Goal: Task Accomplishment & Management: Use online tool/utility

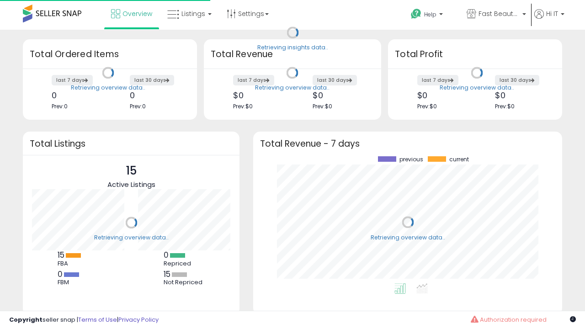
scroll to position [127, 291]
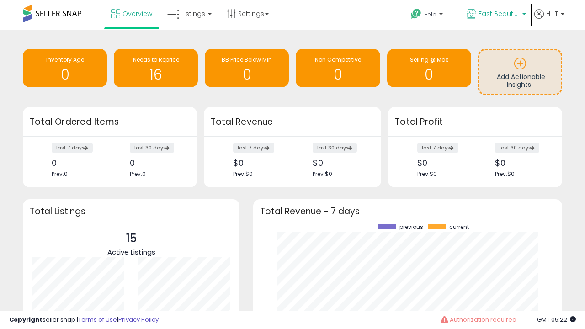
click at [495, 15] on span "Fast Beauty ([GEOGRAPHIC_DATA])" at bounding box center [498, 13] width 41 height 9
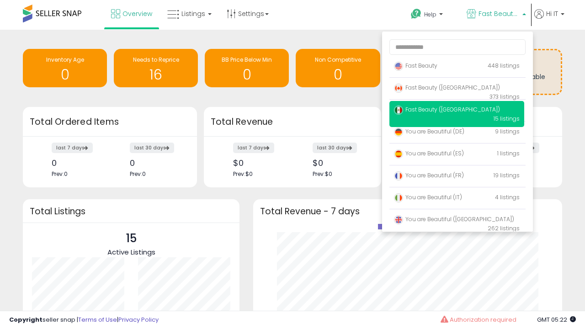
click at [456, 89] on span "Fast Beauty ([GEOGRAPHIC_DATA])" at bounding box center [447, 88] width 106 height 8
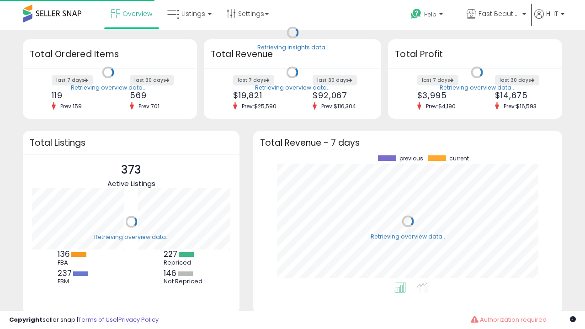
scroll to position [127, 291]
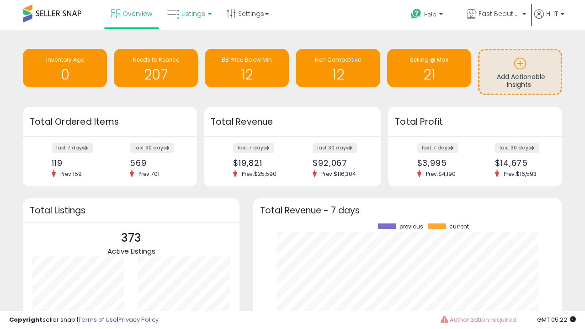
click at [188, 14] on span "Listings" at bounding box center [193, 13] width 24 height 9
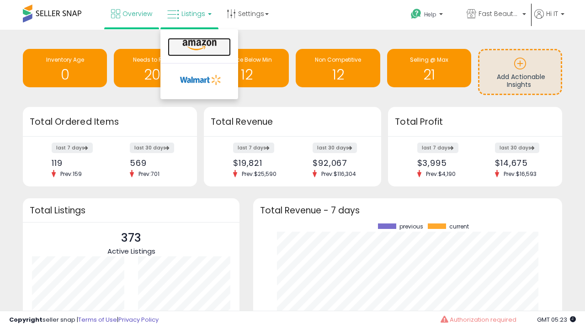
click at [198, 45] on icon at bounding box center [200, 45] width 40 height 12
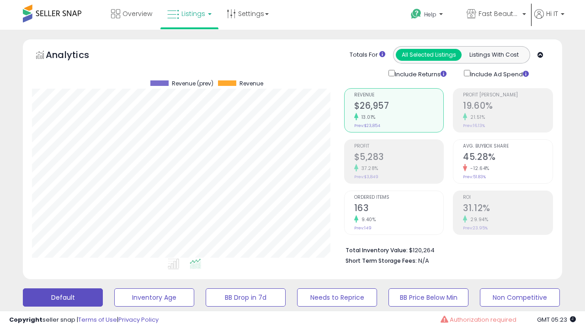
scroll to position [187, 312]
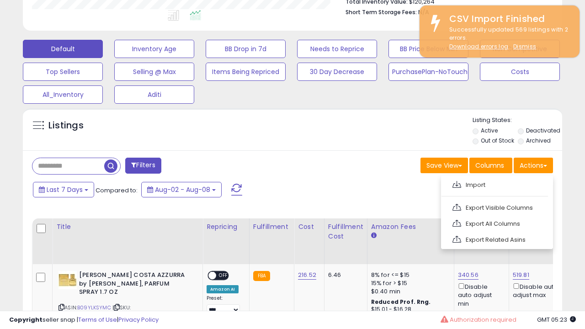
click at [456, 183] on span at bounding box center [456, 184] width 9 height 7
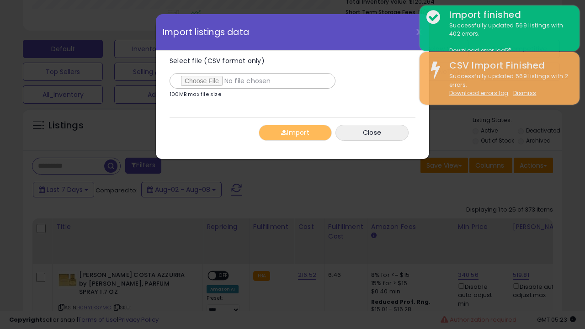
type input "**********"
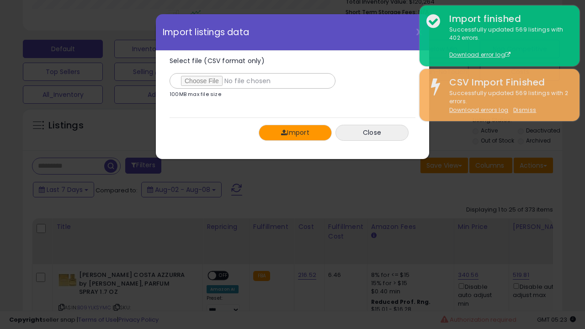
click at [295, 133] on button "Import" at bounding box center [295, 133] width 73 height 16
